Goal: Task Accomplishment & Management: Complete application form

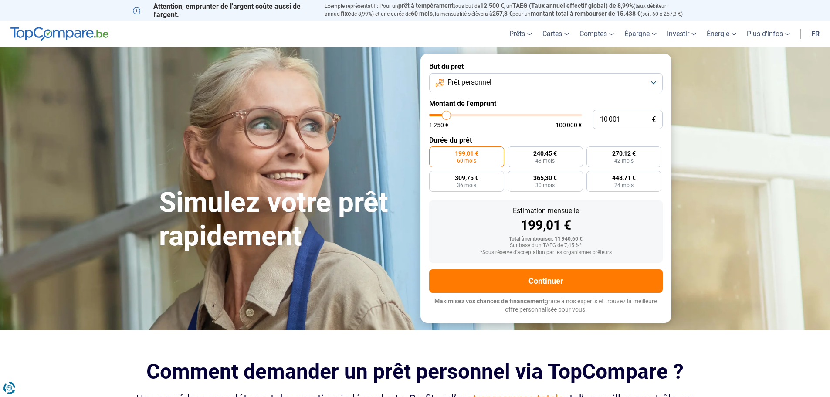
type input "10 500"
type input "10500"
type input "12 500"
type input "12500"
type input "14 000"
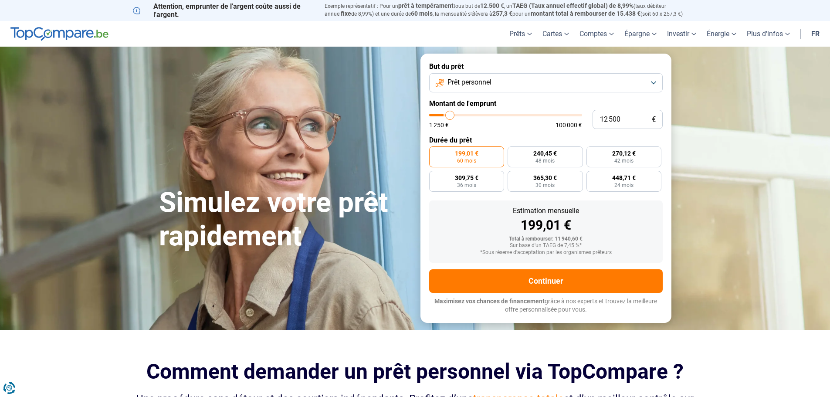
type input "14000"
type input "14 750"
type input "14750"
type input "16 500"
type input "16500"
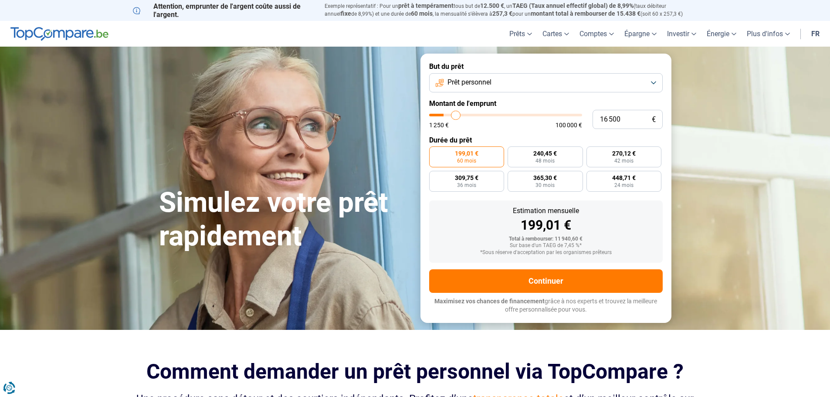
type input "18 750"
type input "18750"
type input "20 750"
type input "20750"
type input "22 000"
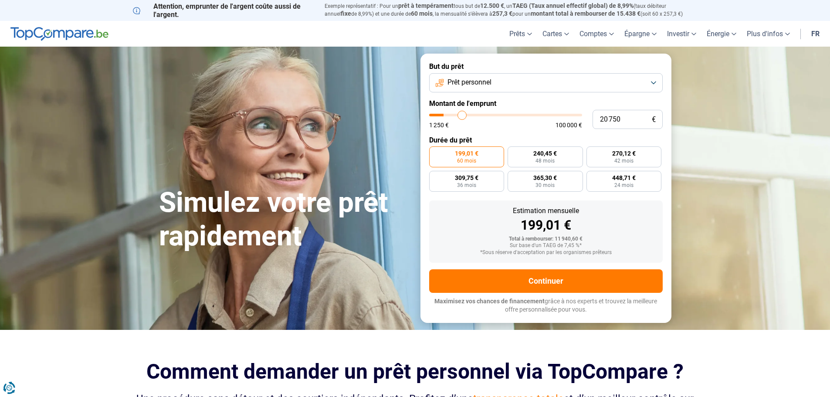
type input "22000"
type input "23 750"
type input "23750"
type input "25 250"
type input "25250"
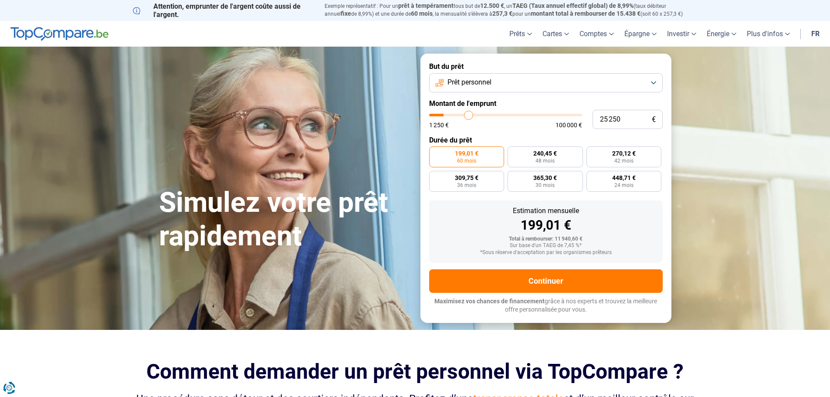
type input "26 500"
type input "26500"
type input "27 500"
type input "27500"
type input "28 000"
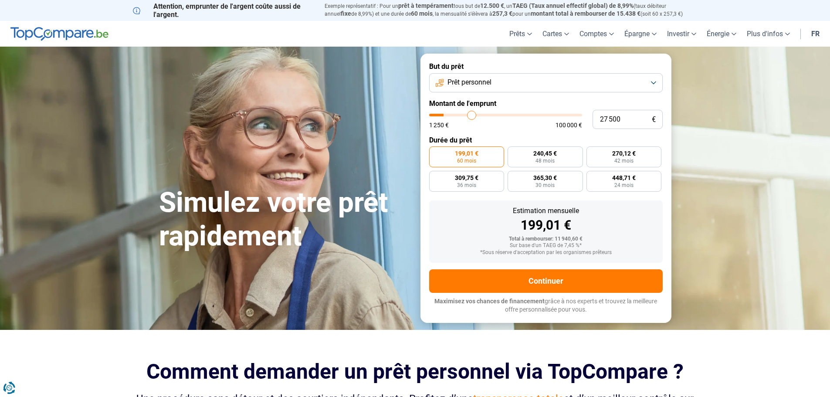
type input "28000"
type input "29 750"
type input "29750"
type input "30 500"
type input "30500"
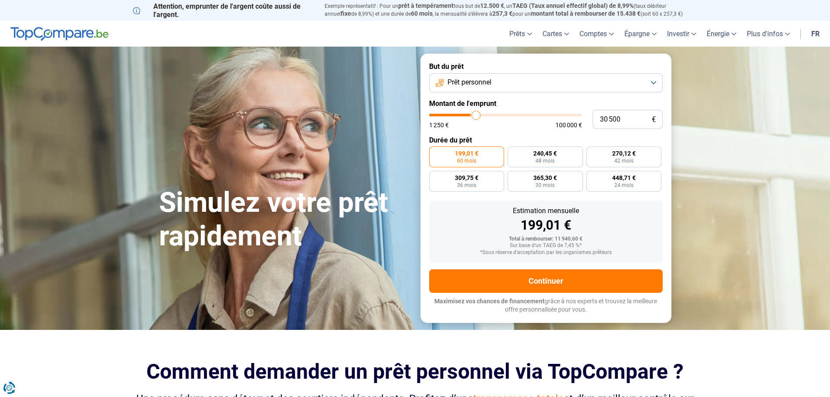
type input "33 250"
type input "33250"
type input "35 000"
type input "35000"
type input "38 250"
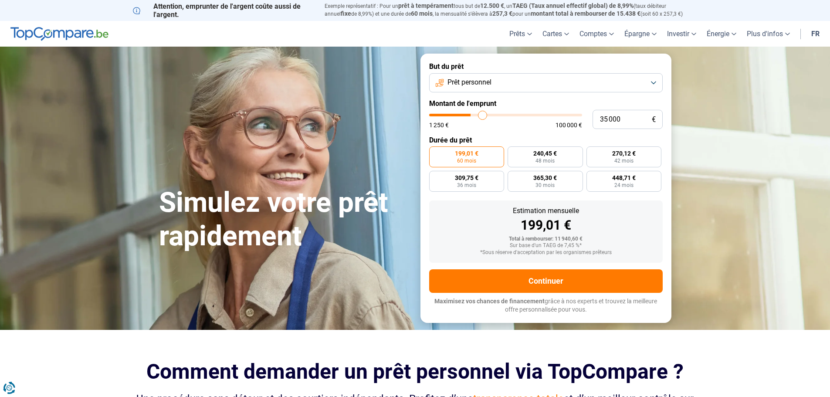
type input "38250"
type input "46 750"
type input "46750"
type input "51 500"
type input "51500"
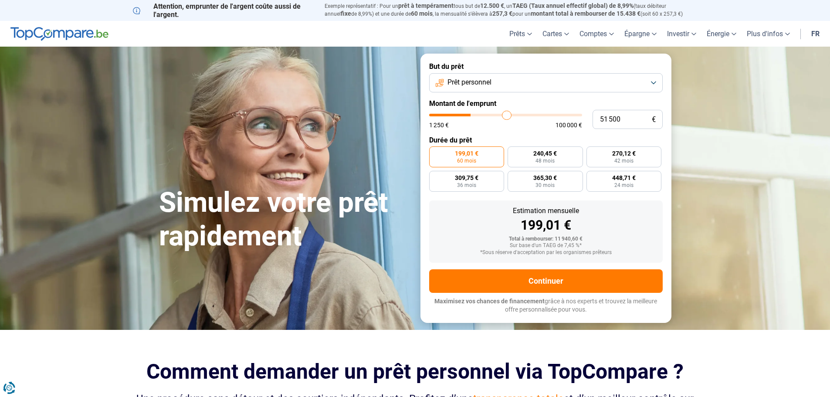
type input "52 500"
type input "52500"
type input "53 000"
type input "53000"
type input "53 250"
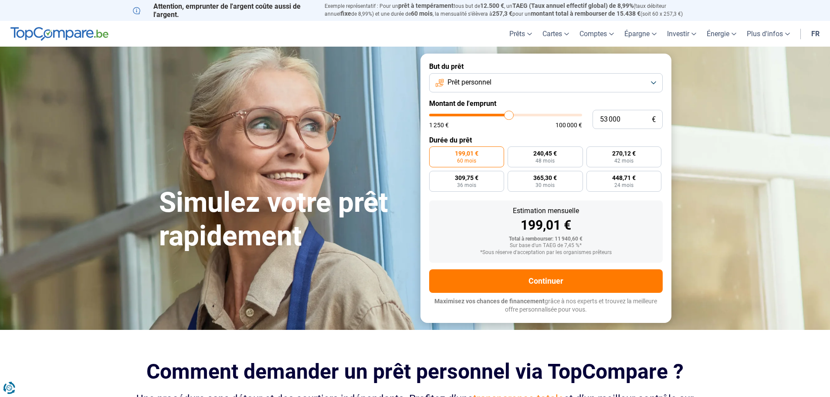
type input "53250"
type input "53 500"
type input "53500"
type input "54 250"
type input "54250"
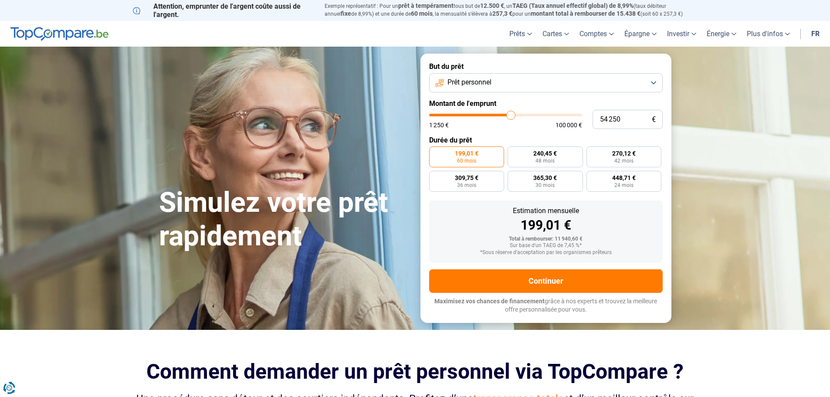
type input "55 000"
type input "55000"
type input "54 000"
type input "54000"
type input "53 250"
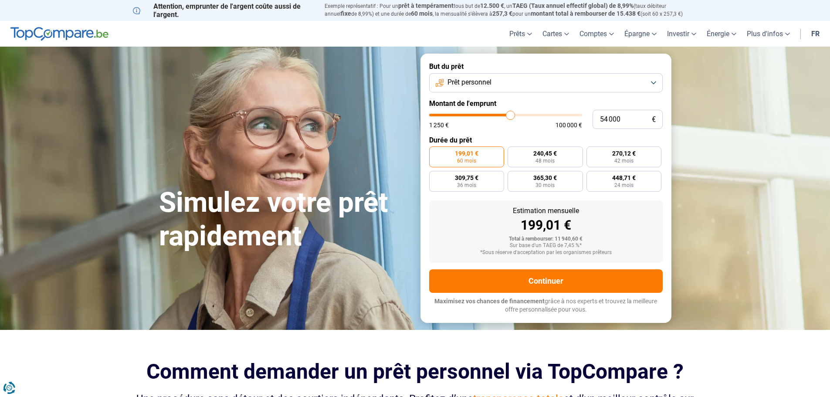
type input "53250"
type input "53 000"
type input "53000"
type input "52 750"
type input "52750"
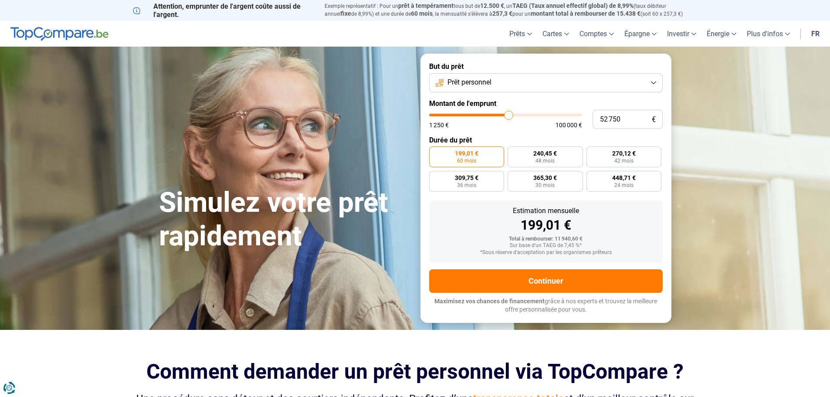
type input "52 500"
type input "52500"
type input "51 750"
type input "51750"
type input "51 250"
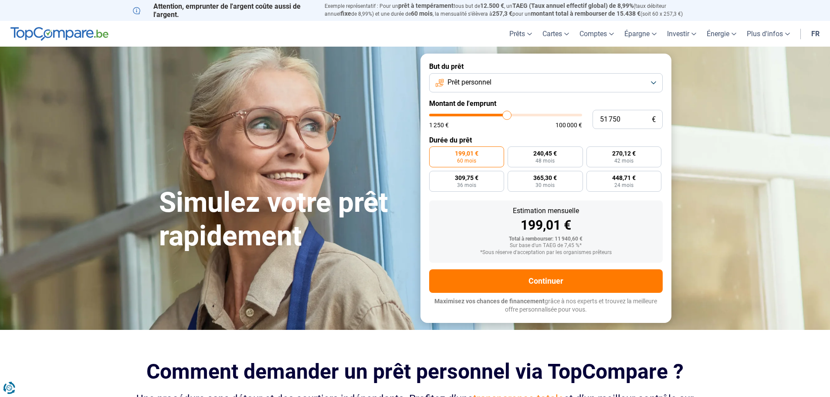
type input "51250"
type input "51 000"
type input "51000"
type input "50 250"
drag, startPoint x: 446, startPoint y: 115, endPoint x: 505, endPoint y: 122, distance: 59.6
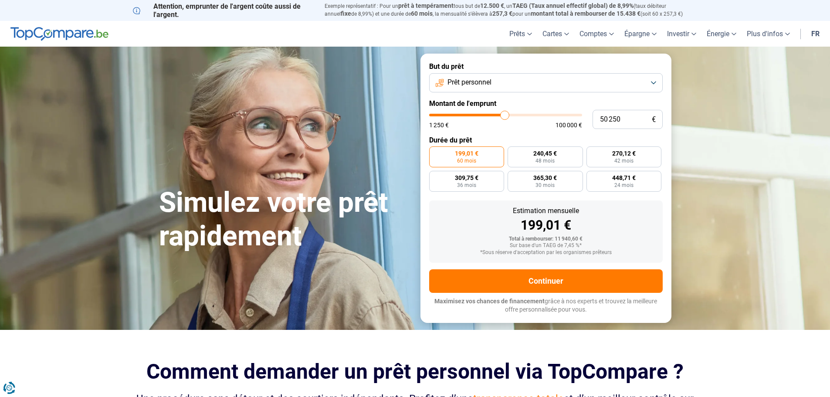
type input "50250"
click at [505, 116] on input "range" at bounding box center [505, 115] width 153 height 3
radio input "false"
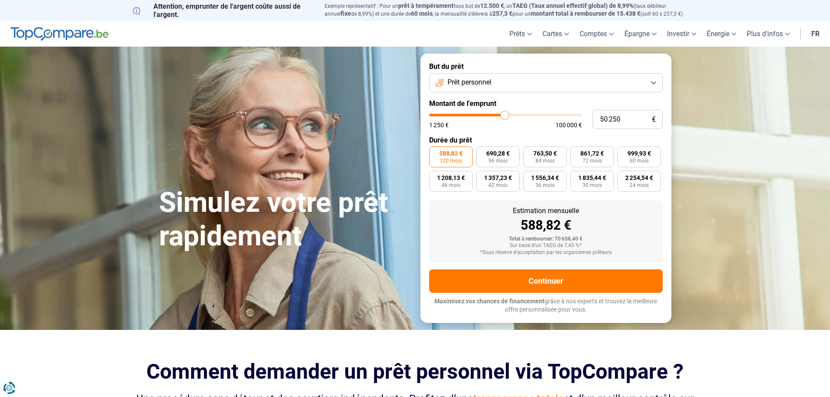
click at [452, 145] on form "But du prêt Prêt personnel Montant de l'emprunt 50 250 € 1 250 € 100 000 € Duré…" at bounding box center [545, 188] width 251 height 269
click at [453, 157] on label "588,82 € 120 mois" at bounding box center [451, 156] width 44 height 21
click at [435, 152] on input "588,82 € 120 mois" at bounding box center [432, 149] width 6 height 6
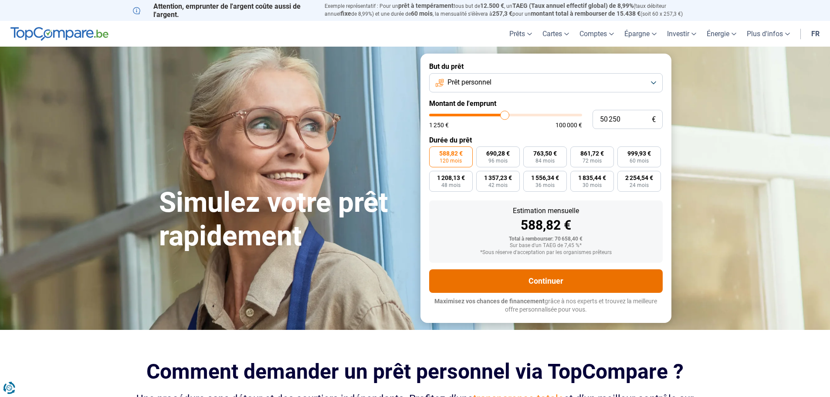
click at [551, 280] on button "Continuer" at bounding box center [545, 281] width 233 height 24
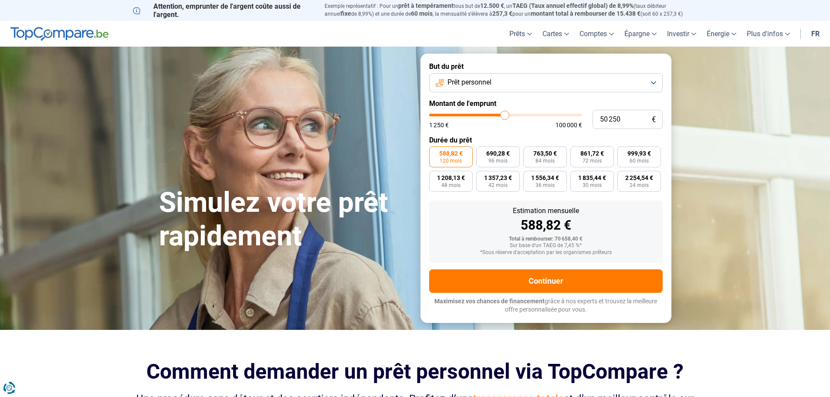
type input "52 000"
type input "52000"
type input "52 500"
type input "52500"
type input "53 000"
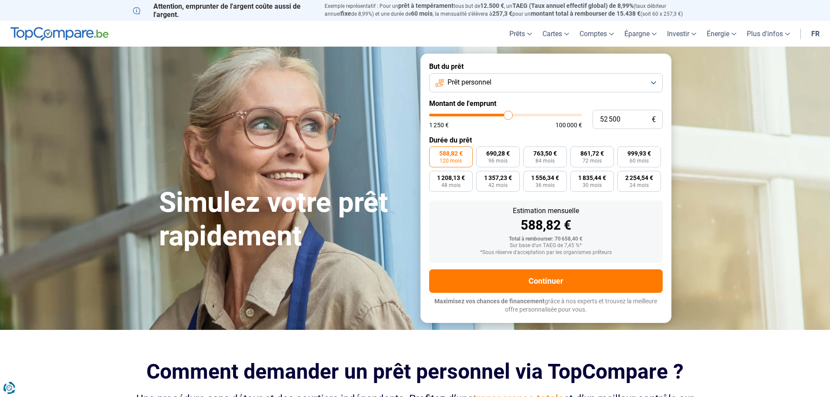
type input "53000"
type input "53 250"
type input "53250"
click at [509, 115] on input "range" at bounding box center [505, 115] width 153 height 3
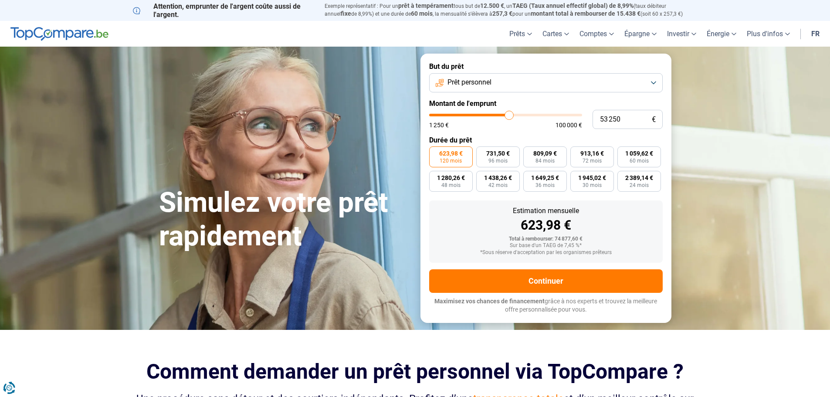
click at [509, 115] on input "range" at bounding box center [505, 115] width 153 height 3
type input "53 500"
type input "53500"
type input "54 000"
type input "54000"
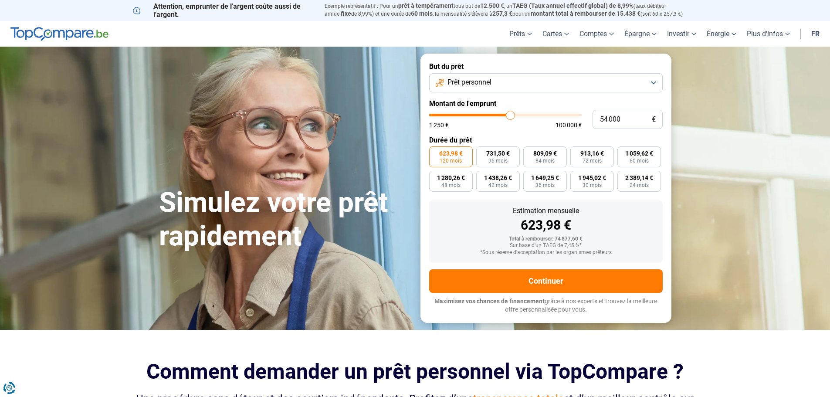
click at [510, 115] on input "range" at bounding box center [505, 115] width 153 height 3
type input "63 250"
type input "63250"
click at [524, 115] on input "range" at bounding box center [505, 115] width 153 height 3
type input "58 000"
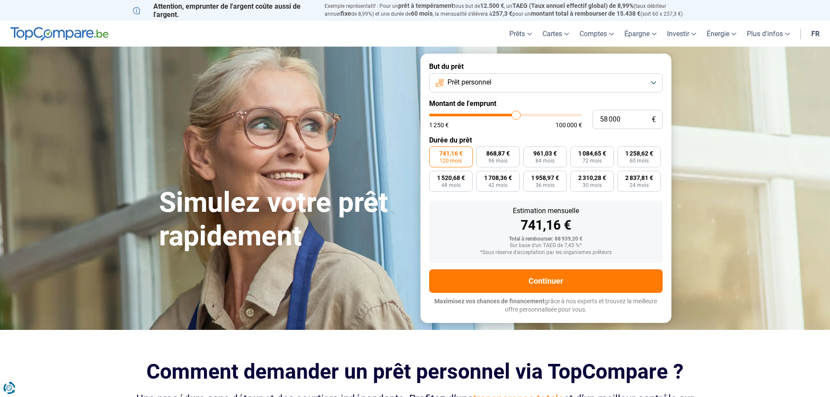
type input "58000"
click at [516, 116] on input "range" at bounding box center [505, 115] width 153 height 3
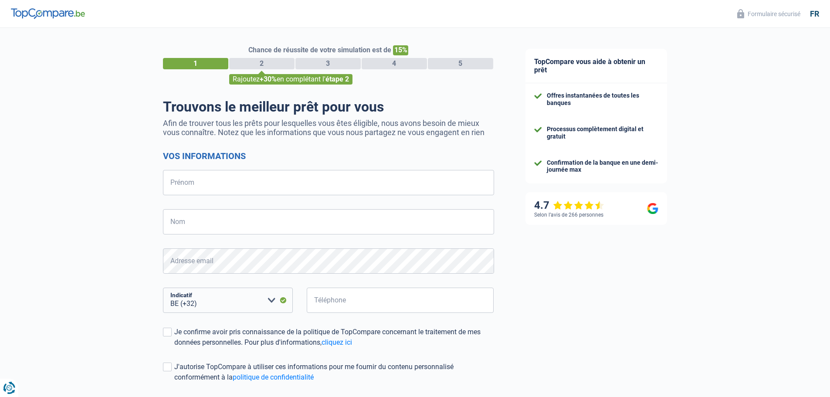
select select "32"
